Goal: Check status: Check status

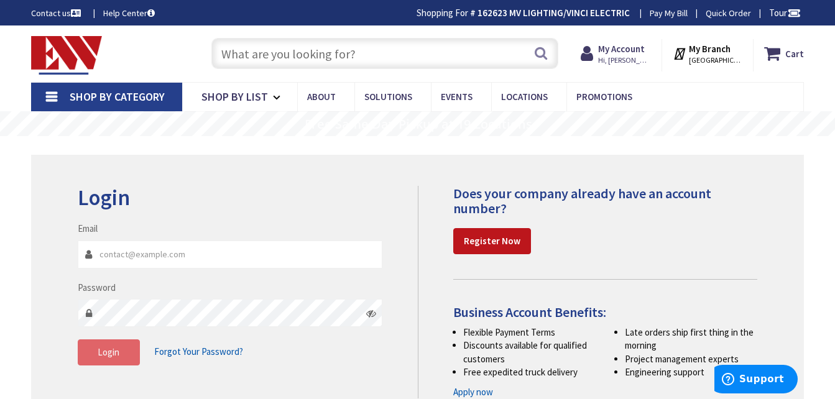
type input "[EMAIL_ADDRESS][DOMAIN_NAME]"
click at [95, 359] on button "Login" at bounding box center [109, 353] width 62 height 26
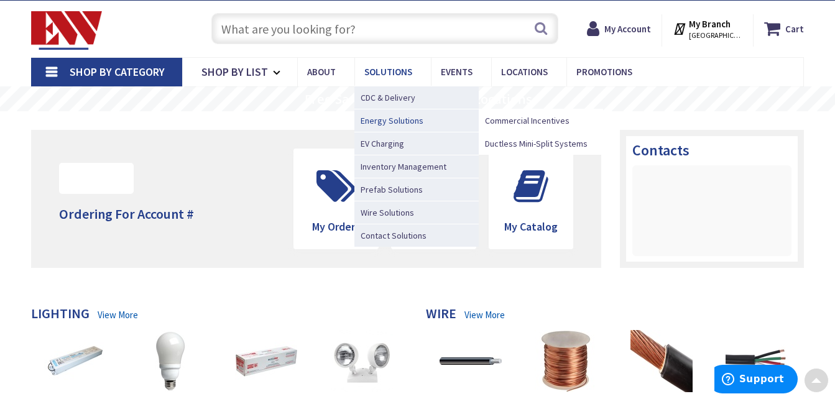
scroll to position [99, 0]
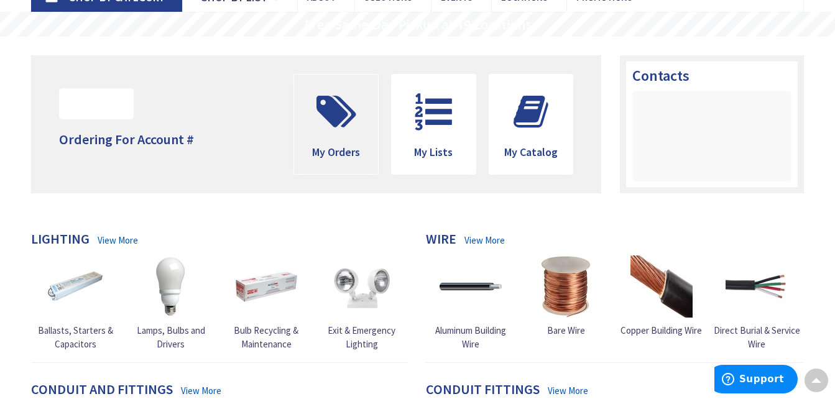
click at [341, 112] on icon at bounding box center [336, 111] width 52 height 37
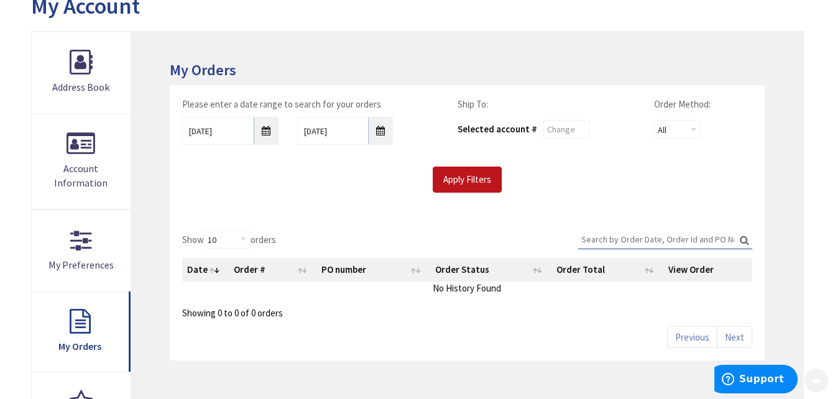
scroll to position [274, 0]
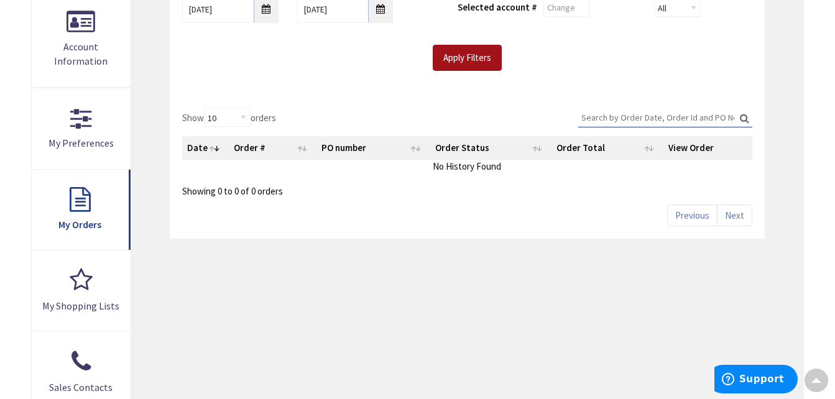
click at [497, 58] on input "Apply Filters" at bounding box center [467, 58] width 69 height 26
